Goal: Information Seeking & Learning: Learn about a topic

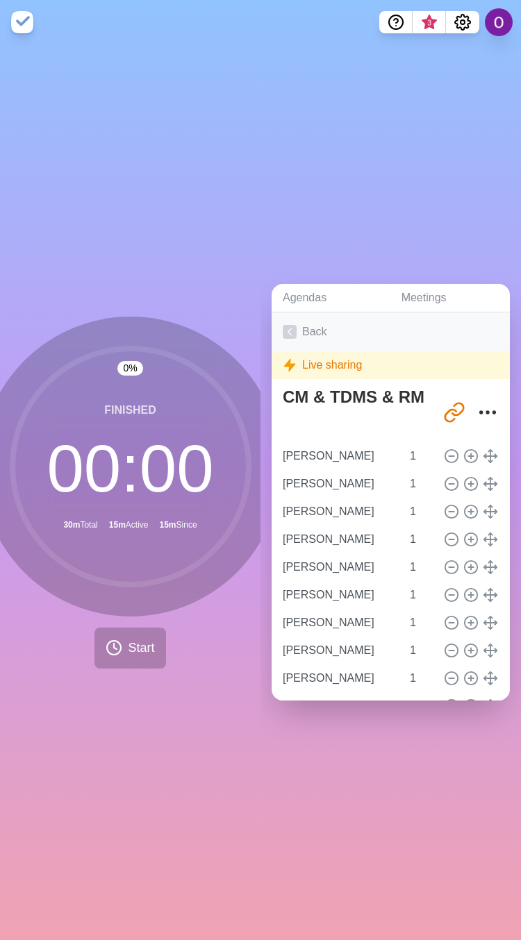
click at [287, 325] on icon at bounding box center [290, 332] width 14 height 14
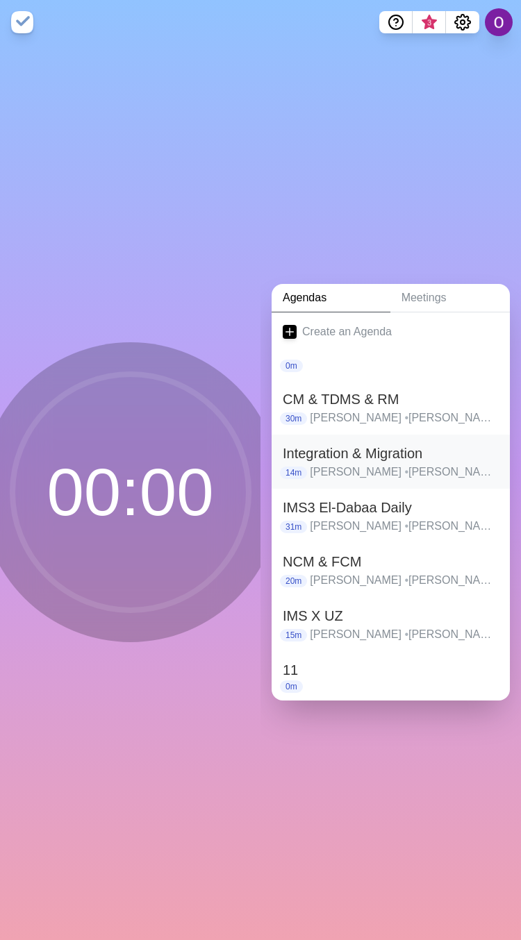
click at [344, 444] on h2 "Integration & Migration" at bounding box center [391, 453] width 216 height 21
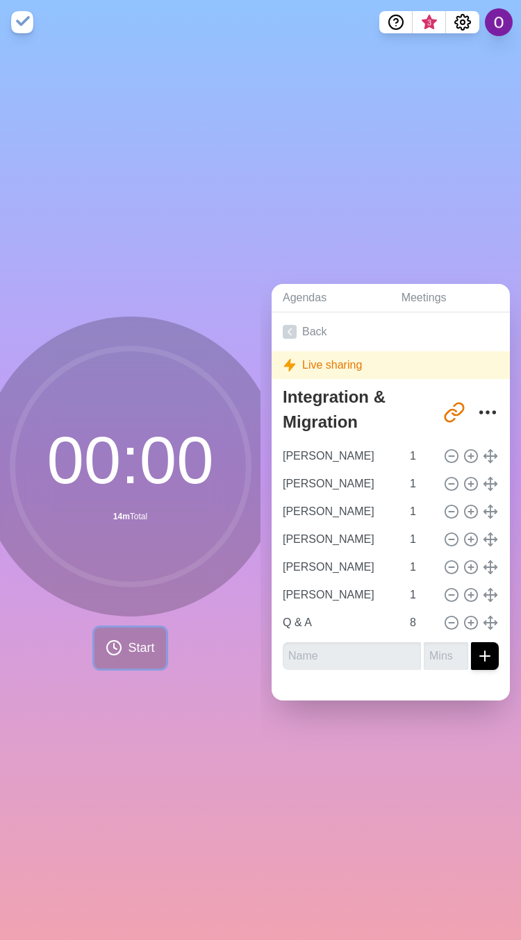
click at [131, 646] on span "Start" at bounding box center [141, 648] width 26 height 19
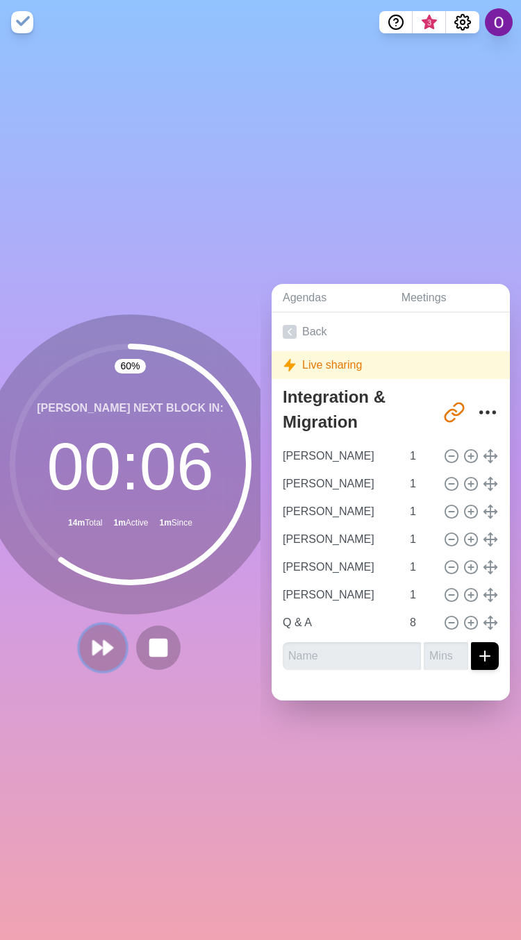
click at [97, 648] on icon at bounding box center [103, 648] width 24 height 24
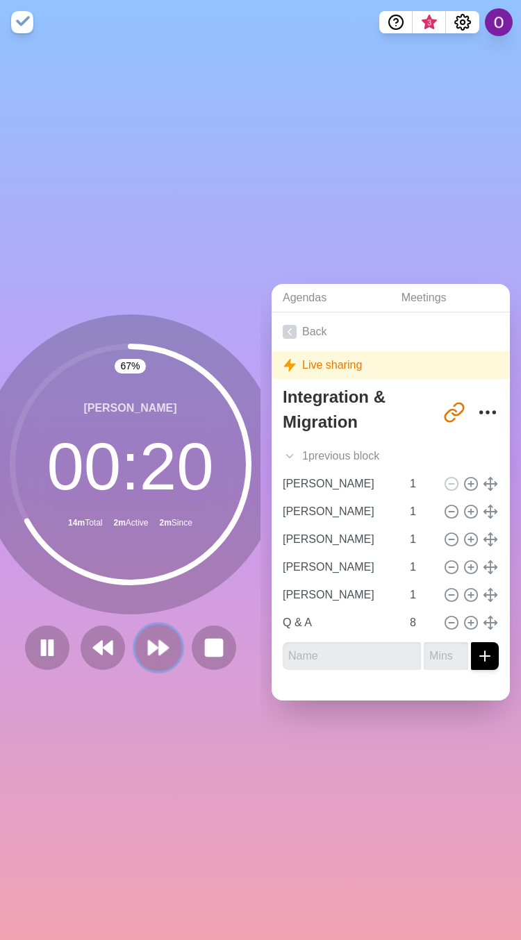
click at [153, 646] on icon at bounding box center [159, 648] width 24 height 24
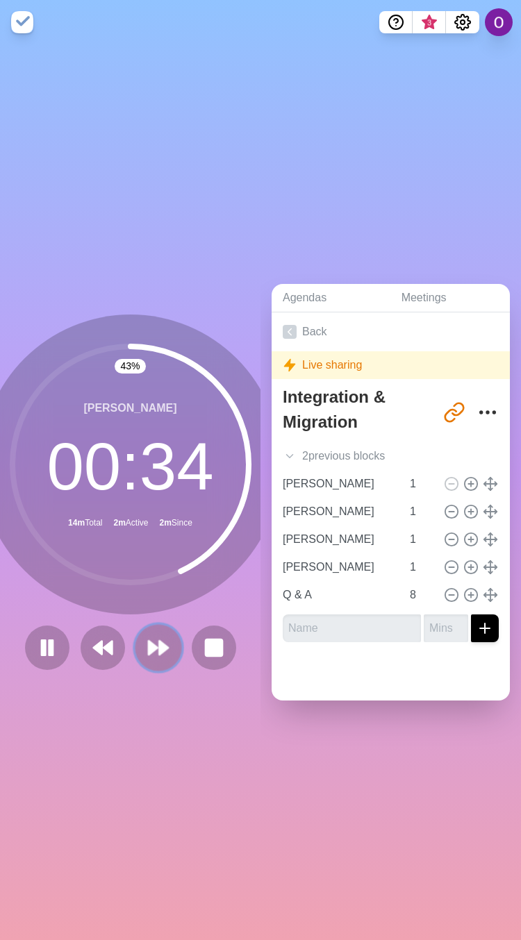
click at [152, 653] on button at bounding box center [158, 647] width 47 height 47
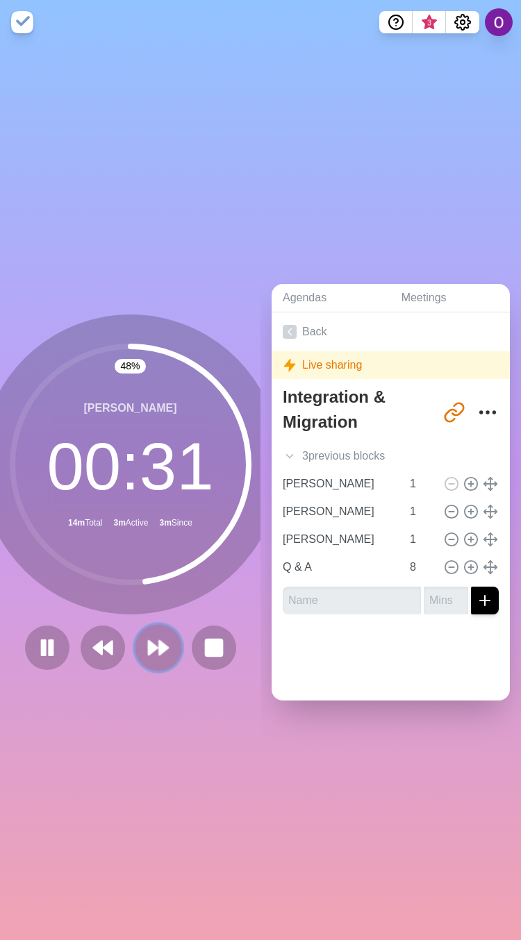
click at [154, 651] on icon at bounding box center [159, 648] width 24 height 24
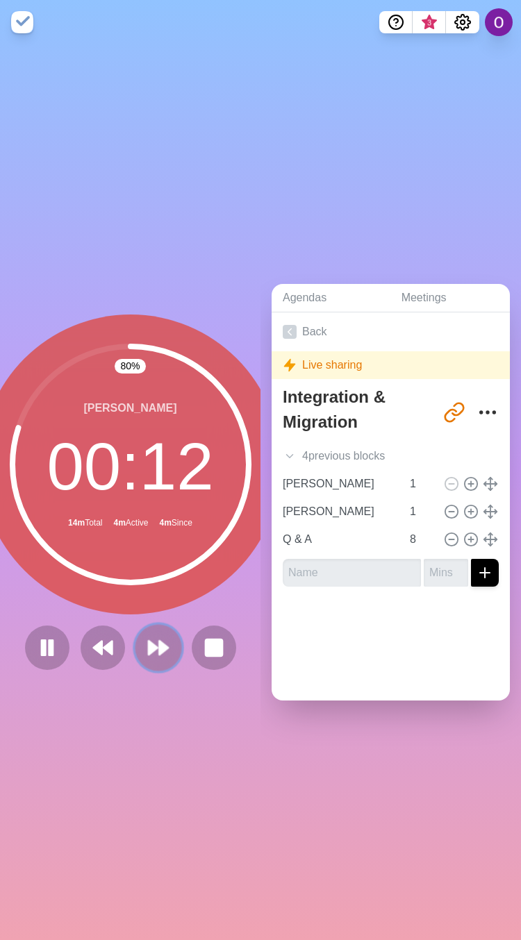
click at [159, 642] on polygon at bounding box center [163, 648] width 9 height 14
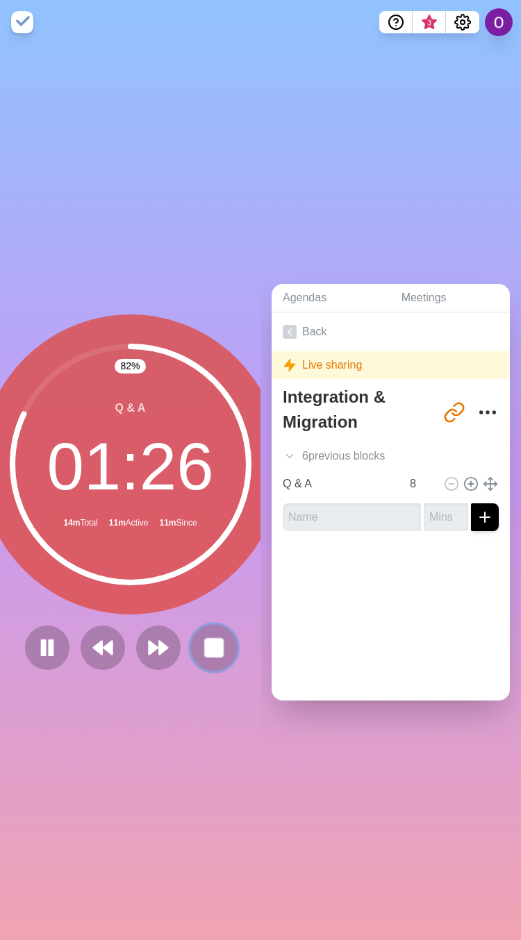
click at [206, 644] on rect at bounding box center [213, 647] width 17 height 17
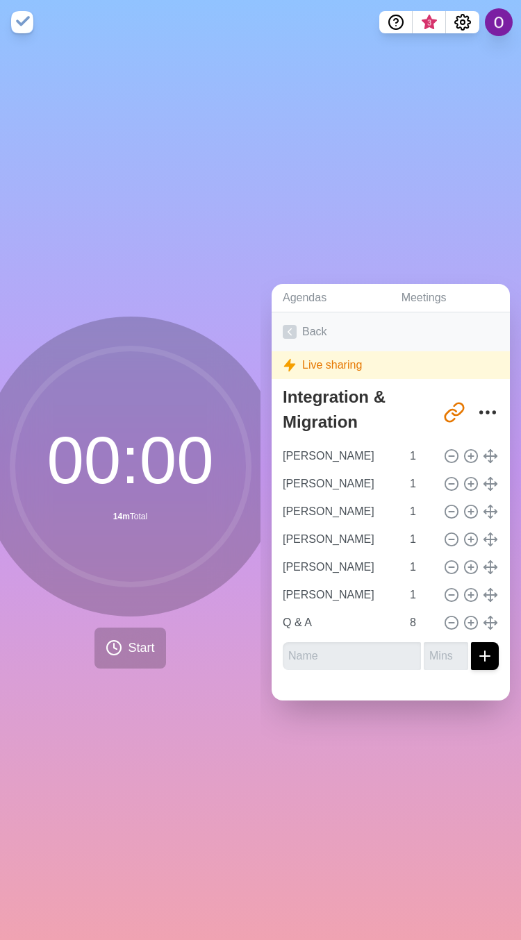
click at [292, 325] on icon at bounding box center [290, 332] width 14 height 14
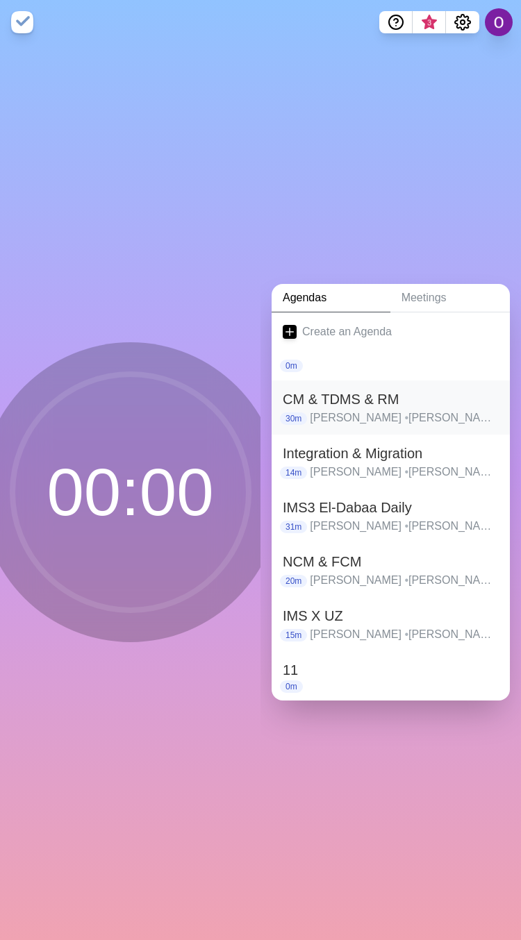
click at [357, 389] on h2 "CM & TDMS & RM" at bounding box center [391, 399] width 216 height 21
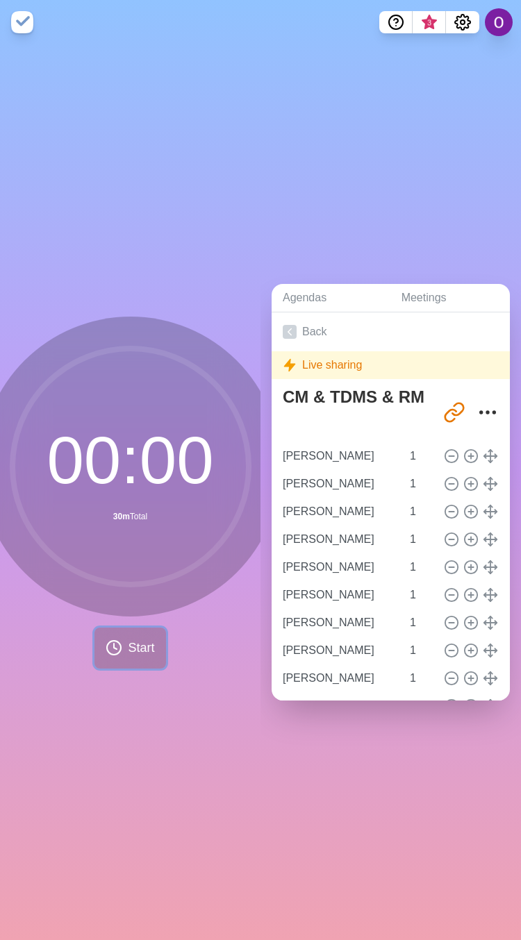
click at [128, 646] on span "Start" at bounding box center [141, 648] width 26 height 19
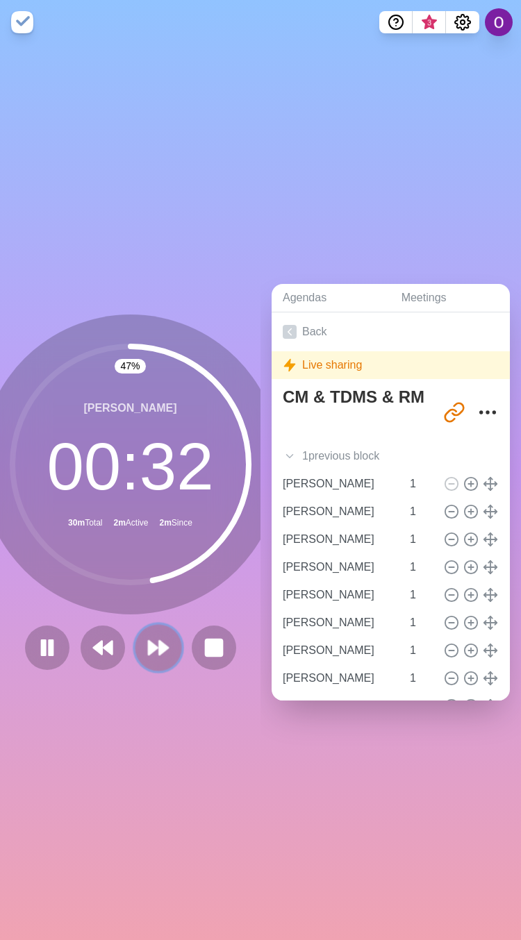
click at [147, 646] on icon at bounding box center [159, 648] width 24 height 24
click at [147, 648] on icon at bounding box center [159, 648] width 24 height 24
click at [153, 648] on icon at bounding box center [159, 648] width 24 height 24
click at [150, 638] on icon at bounding box center [159, 648] width 24 height 24
click at [160, 644] on icon at bounding box center [159, 648] width 24 height 24
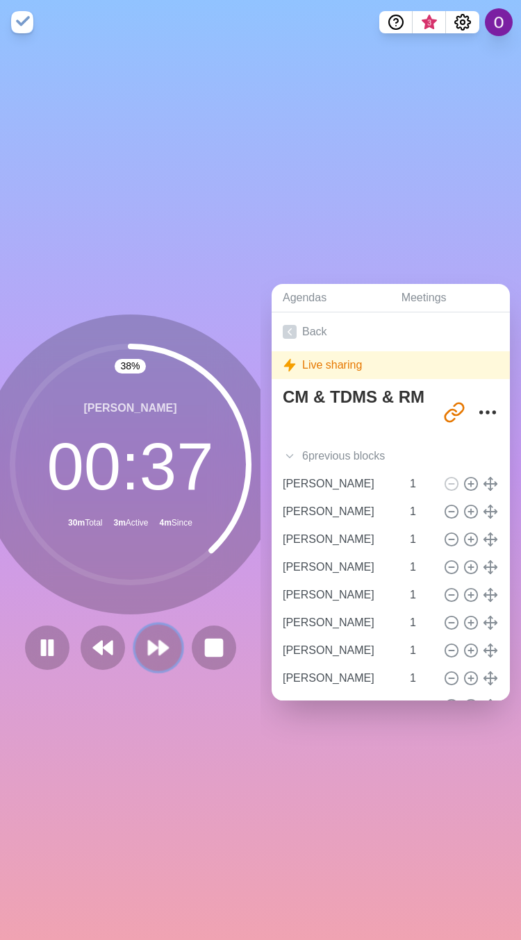
click at [148, 646] on icon at bounding box center [159, 648] width 24 height 24
click at [159, 641] on polygon at bounding box center [163, 648] width 9 height 14
click at [150, 644] on icon at bounding box center [159, 648] width 24 height 24
click at [159, 641] on polygon at bounding box center [163, 648] width 9 height 14
click at [157, 644] on icon at bounding box center [159, 648] width 24 height 24
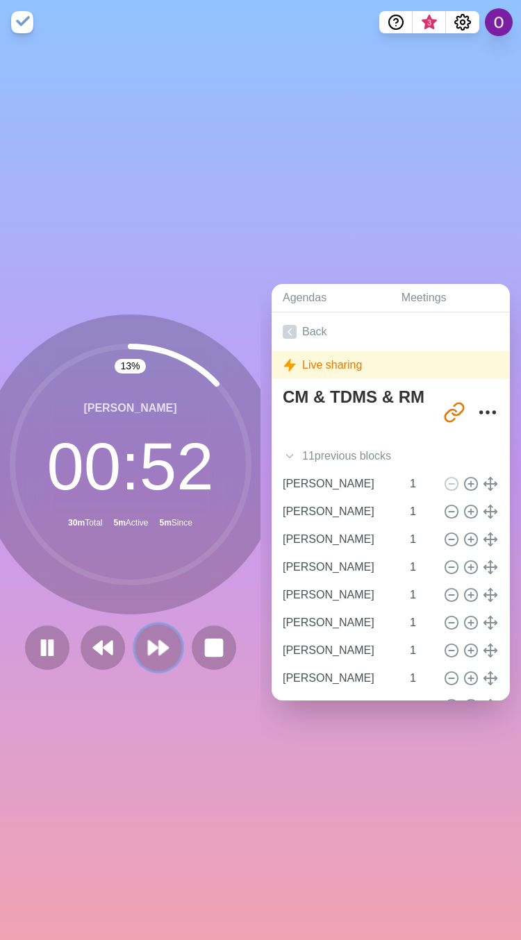
click at [159, 641] on polygon at bounding box center [163, 648] width 9 height 14
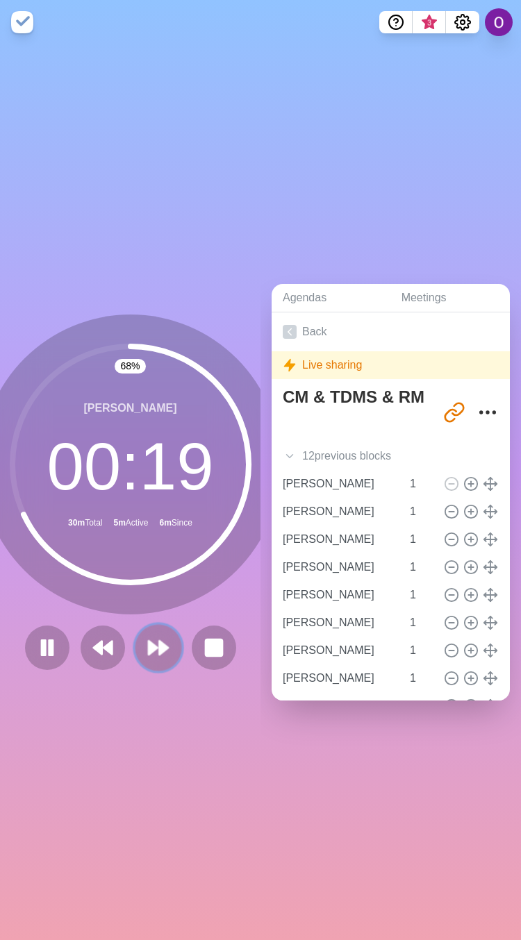
click at [159, 641] on polygon at bounding box center [163, 648] width 9 height 14
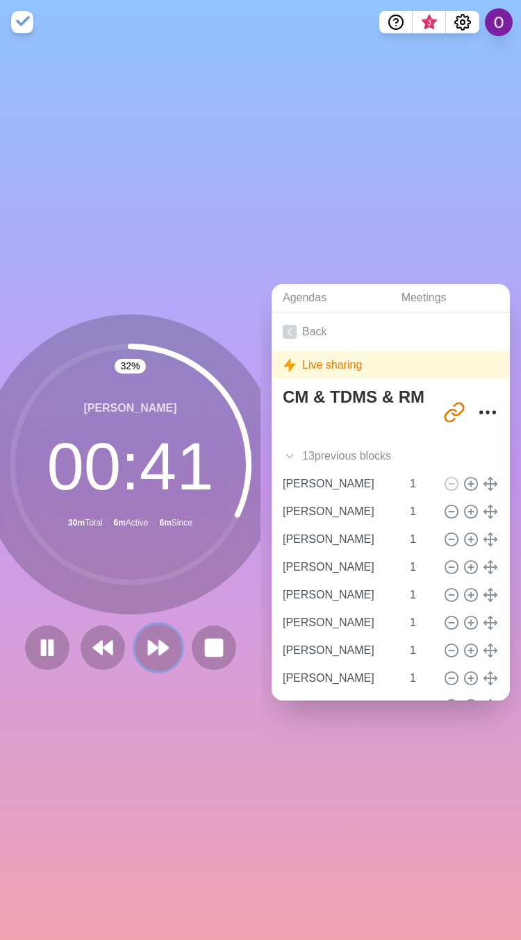
click at [147, 637] on icon at bounding box center [159, 648] width 24 height 24
click at [147, 646] on icon at bounding box center [159, 648] width 24 height 24
click at [147, 636] on icon at bounding box center [159, 648] width 24 height 24
click at [149, 641] on polygon at bounding box center [153, 648] width 9 height 14
click at [159, 641] on polygon at bounding box center [163, 648] width 9 height 14
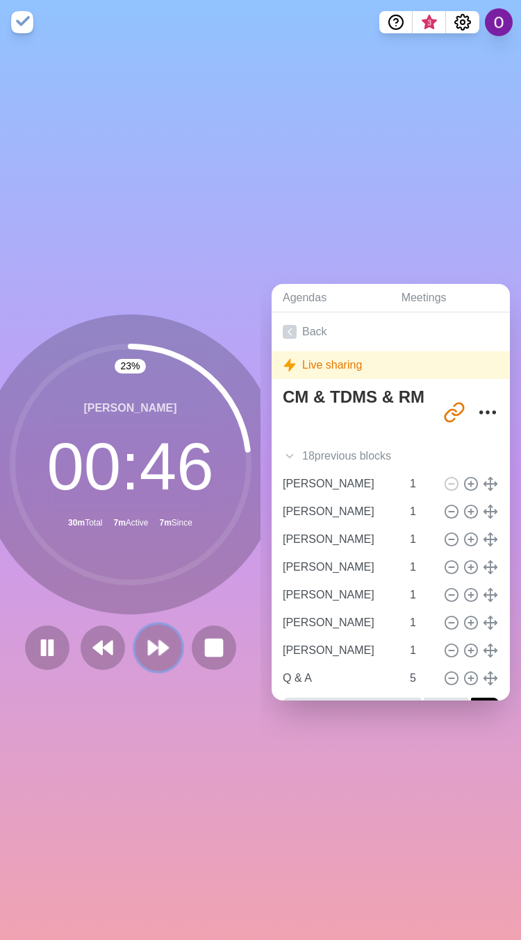
click at [149, 641] on polygon at bounding box center [153, 648] width 9 height 14
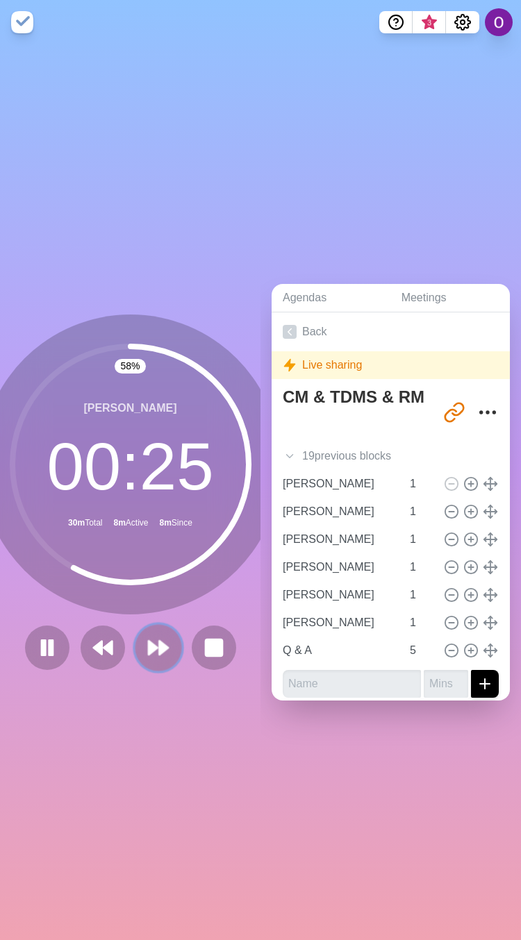
click at [149, 642] on polygon at bounding box center [153, 648] width 9 height 14
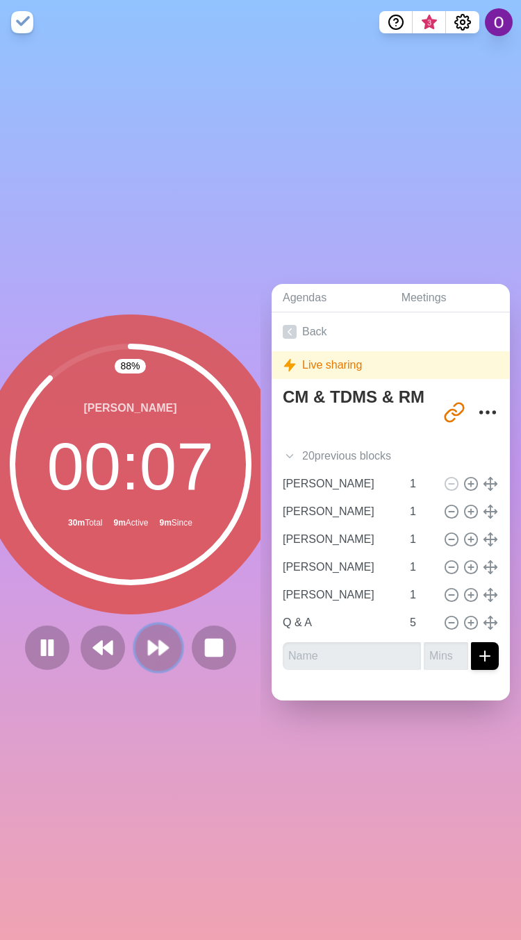
click at [150, 644] on icon at bounding box center [159, 648] width 24 height 24
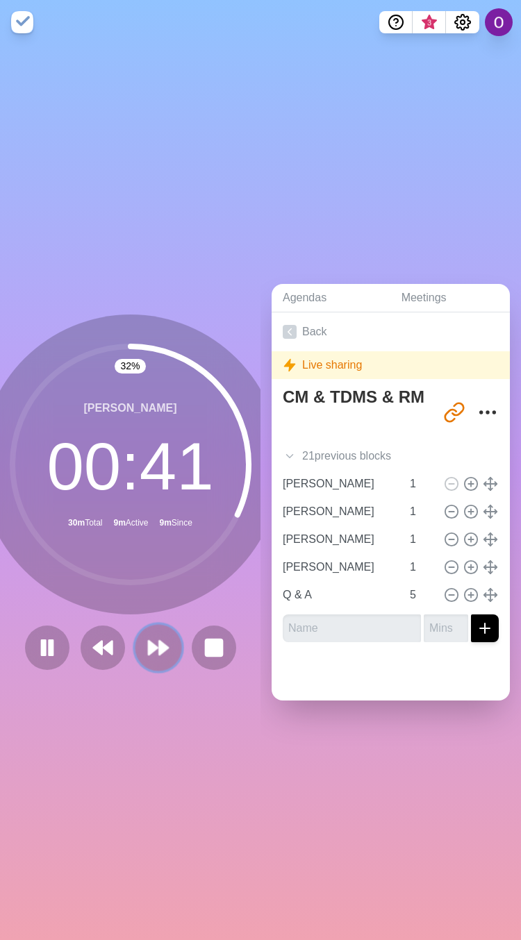
click at [147, 636] on icon at bounding box center [159, 648] width 24 height 24
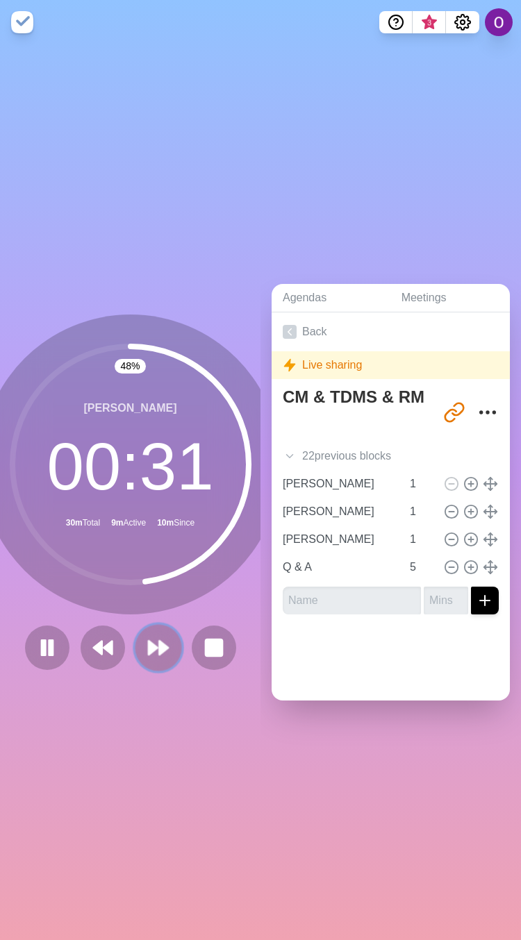
click at [149, 644] on icon at bounding box center [159, 648] width 24 height 24
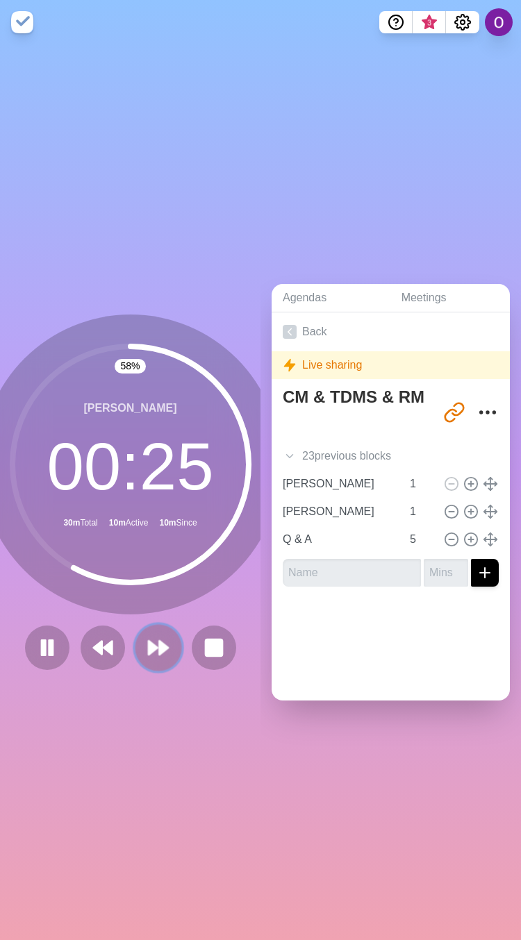
click at [147, 636] on icon at bounding box center [159, 648] width 24 height 24
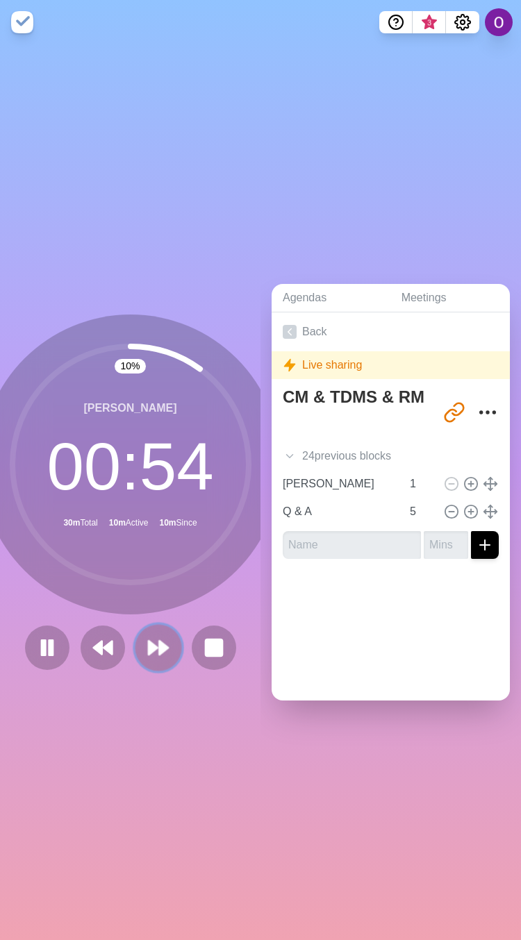
click at [149, 641] on polygon at bounding box center [153, 648] width 9 height 14
